Goal: Information Seeking & Learning: Learn about a topic

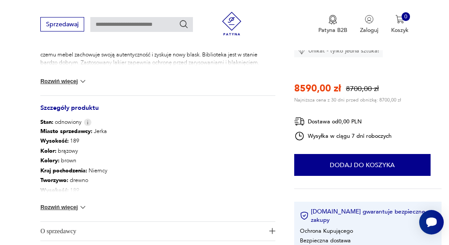
scroll to position [412, 0]
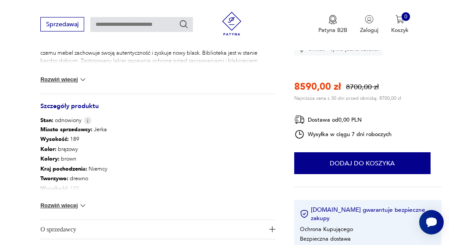
click at [70, 206] on button "Rozwiń więcej" at bounding box center [63, 206] width 47 height 9
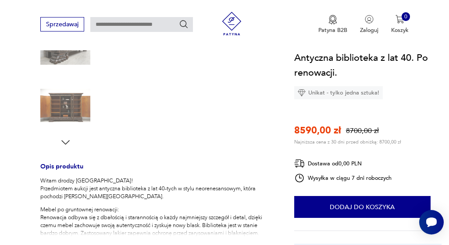
scroll to position [233, 0]
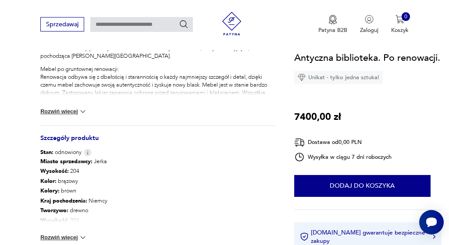
scroll to position [399, 0]
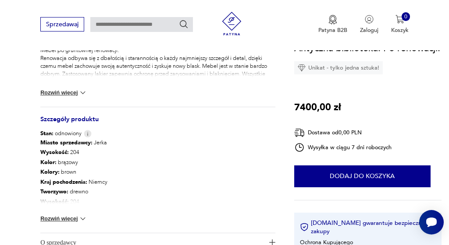
click at [64, 222] on button "Rozwiń więcej" at bounding box center [63, 219] width 47 height 9
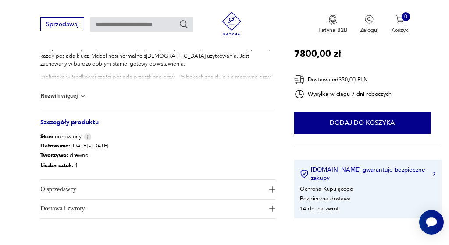
scroll to position [374, 0]
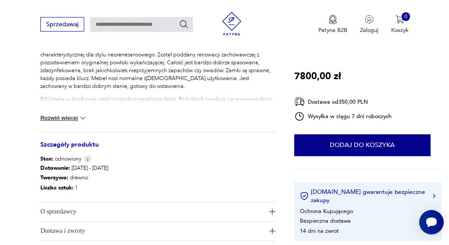
click at [61, 117] on button "Rozwiń więcej" at bounding box center [63, 118] width 47 height 9
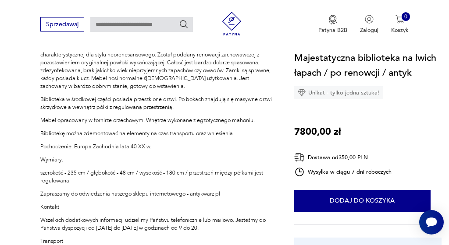
click at [76, 225] on p "Wszelkich dodatkowych informacji udzielimy Państwu telefonicznie lub mailowo. J…" at bounding box center [157, 224] width 235 height 16
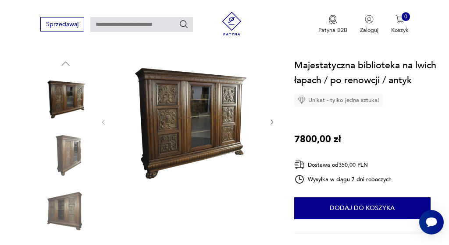
scroll to position [78, 0]
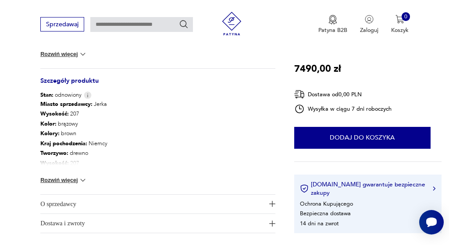
scroll to position [440, 0]
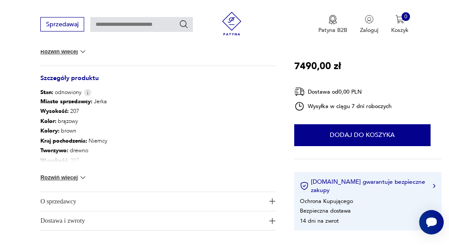
click at [63, 180] on button "Rozwiń więcej" at bounding box center [63, 178] width 47 height 9
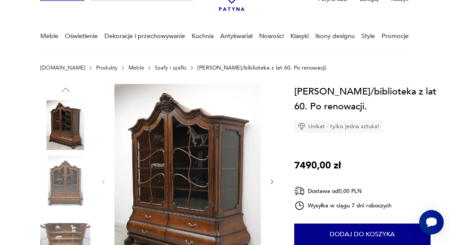
scroll to position [52, 0]
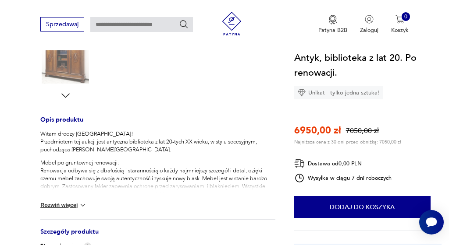
scroll to position [290, 0]
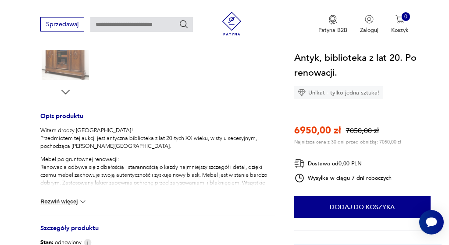
click at [63, 203] on button "Rozwiń więcej" at bounding box center [63, 202] width 47 height 9
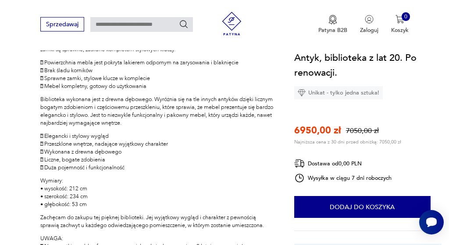
scroll to position [433, 0]
